Goal: Find contact information: Find contact information

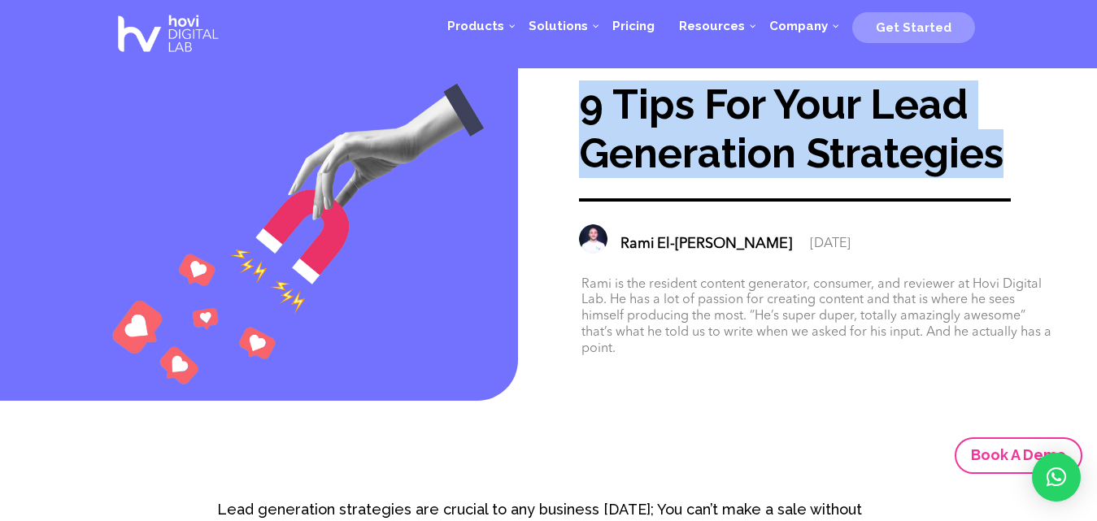
drag, startPoint x: 580, startPoint y: 110, endPoint x: 999, endPoint y: 163, distance: 422.9
click at [999, 163] on div "9 Tips For Your Lead Generation Strategies" at bounding box center [821, 129] width 485 height 98
copy div "9 Tips For Your Lead Generation Strategies"
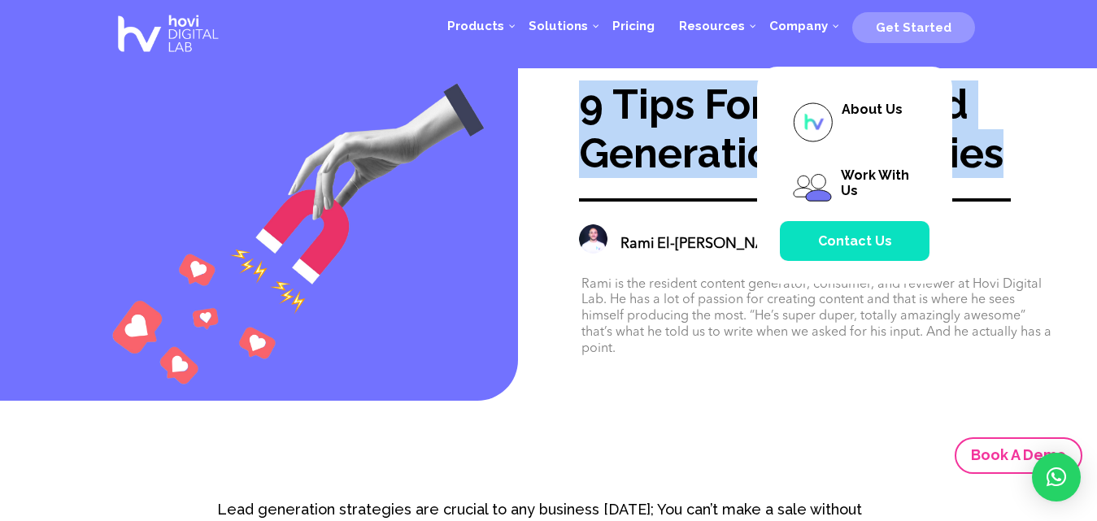
click at [858, 229] on span "Contact Us" at bounding box center [855, 241] width 150 height 40
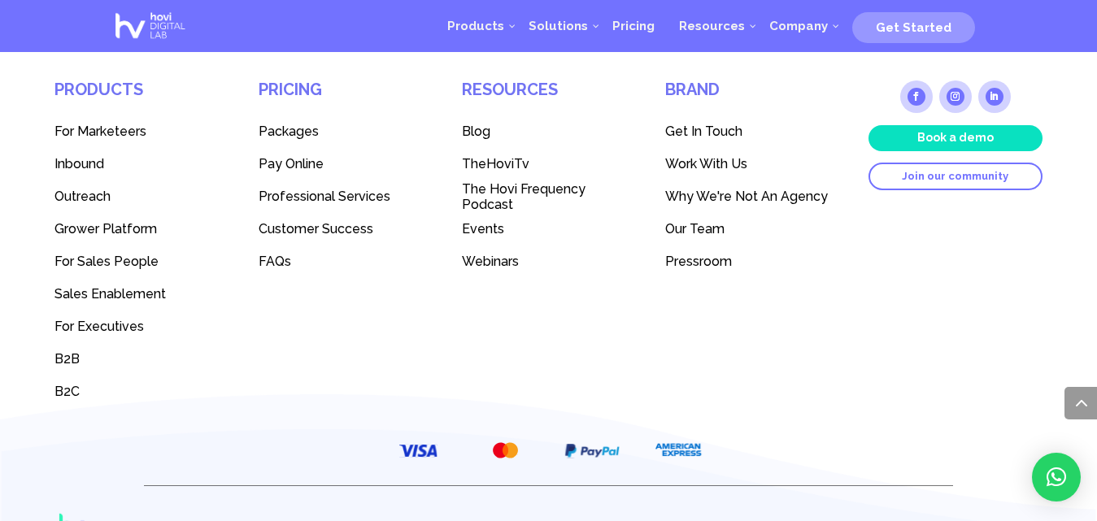
scroll to position [2127, 0]
